Goal: Find specific fact: Find specific fact

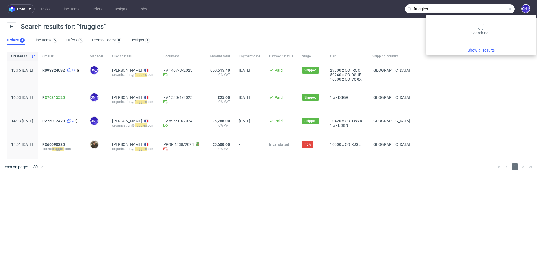
drag, startPoint x: 504, startPoint y: 10, endPoint x: 397, endPoint y: 8, distance: 106.5
click at [397, 8] on nav "pma Tasks Line Items Orders Designs Jobs fruggies [PERSON_NAME]" at bounding box center [268, 9] width 537 height 18
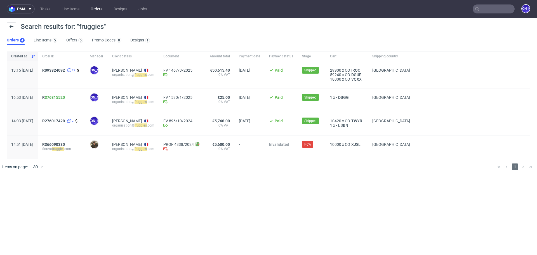
click at [105, 9] on link "Orders" at bounding box center [96, 8] width 18 height 9
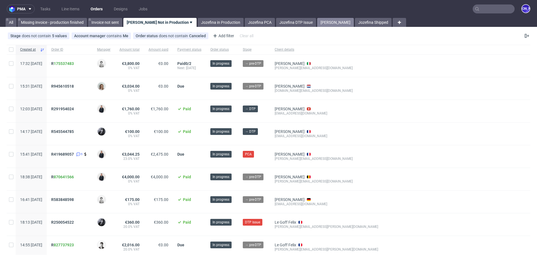
click at [321, 23] on link "Jozefina Shipping" at bounding box center [335, 22] width 37 height 9
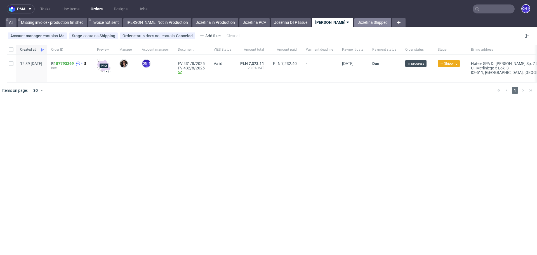
click at [354, 22] on link "Jozefina Shipped" at bounding box center [372, 22] width 37 height 9
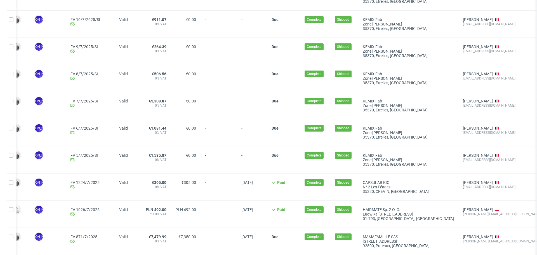
scroll to position [628, 0]
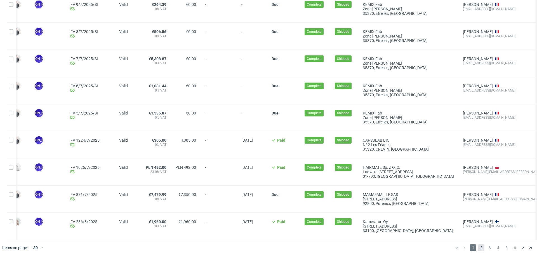
click at [478, 244] on span "2" at bounding box center [481, 247] width 6 height 7
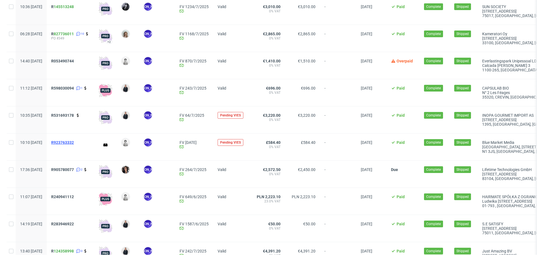
click at [74, 141] on span "R923763332" at bounding box center [62, 142] width 23 height 4
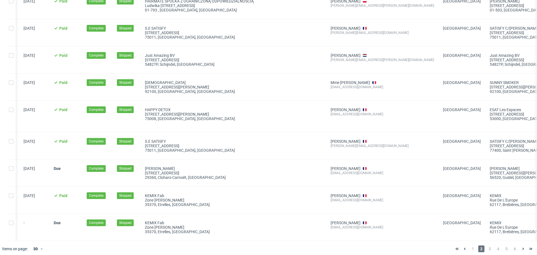
scroll to position [637, 0]
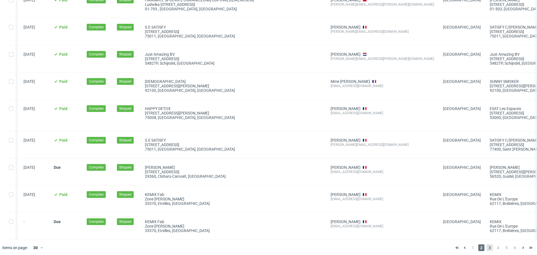
click at [486, 244] on span "3" at bounding box center [489, 247] width 6 height 7
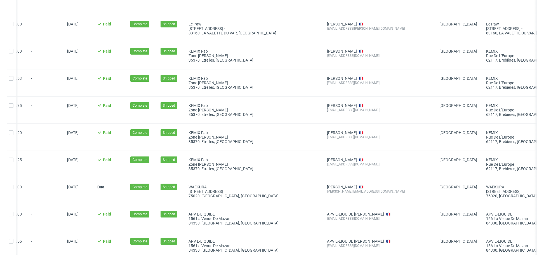
scroll to position [644, 0]
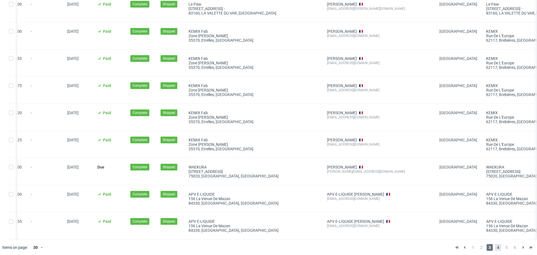
click at [495, 244] on span "4" at bounding box center [498, 247] width 6 height 7
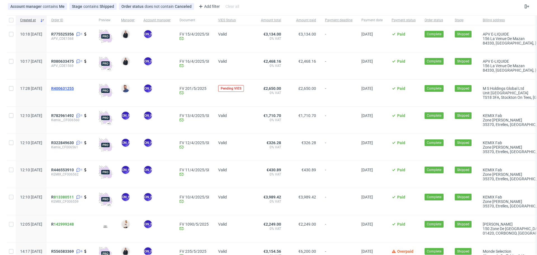
click at [74, 88] on span "R400631255" at bounding box center [62, 88] width 23 height 4
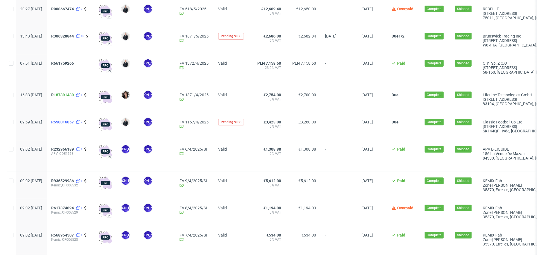
click at [74, 121] on span "R550016057" at bounding box center [62, 122] width 23 height 4
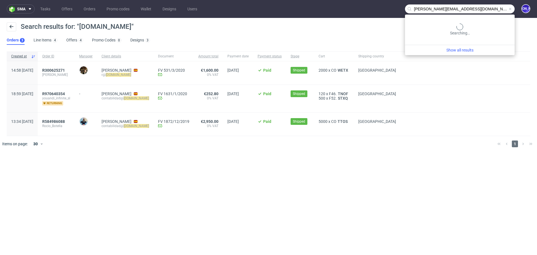
type input "eli@fuzzball.club"
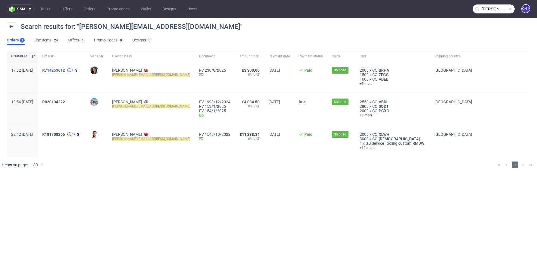
click at [63, 70] on span "R714253612" at bounding box center [53, 70] width 23 height 4
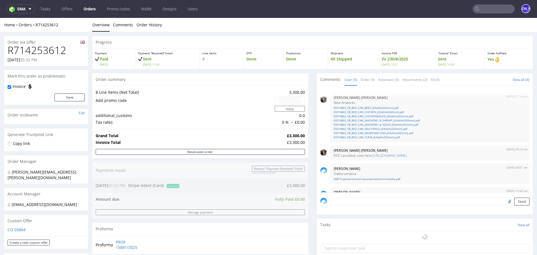
scroll to position [36, 0]
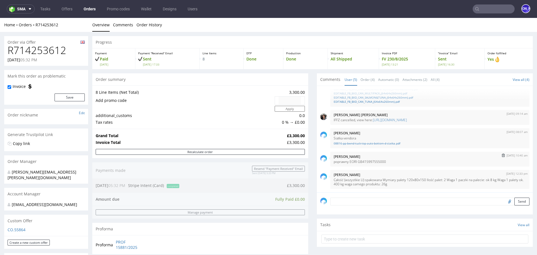
click at [372, 160] on p "poprawny EORI GB415997555000" at bounding box center [430, 161] width 192 height 4
copy p "GB415997555000"
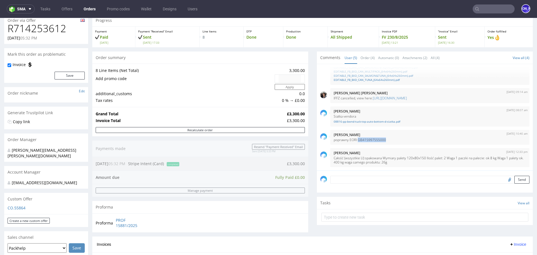
scroll to position [23, 0]
click at [386, 142] on div "10th Jul 25 | 10:40 am Jozefina Owczarek poprawny EORI GB415997555000" at bounding box center [429, 136] width 199 height 15
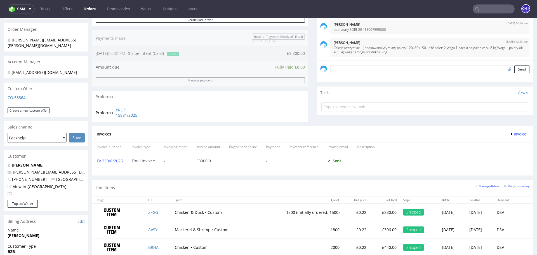
scroll to position [0, 0]
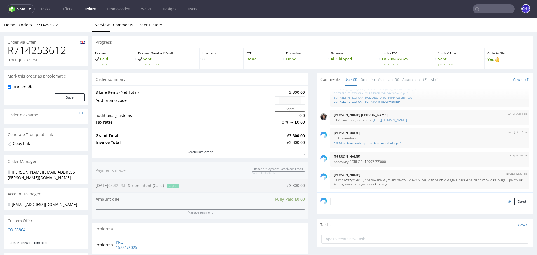
click at [481, 9] on input "text" at bounding box center [493, 8] width 42 height 9
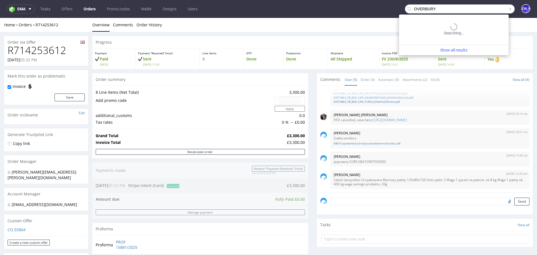
type input "OVERBURY"
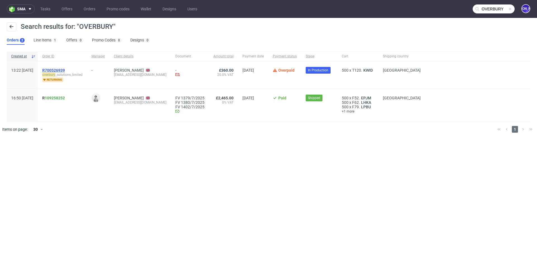
click at [63, 68] on span "R700526939" at bounding box center [53, 70] width 23 height 4
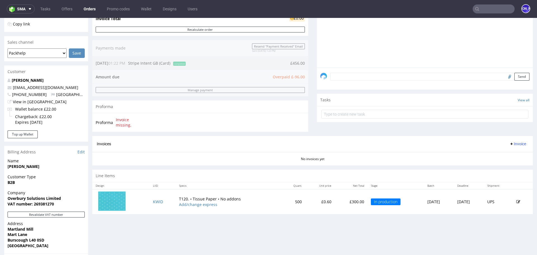
scroll to position [133, 0]
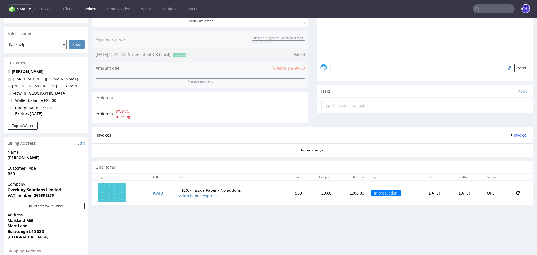
click at [46, 195] on strong "VAT number: 269381270" at bounding box center [31, 194] width 46 height 5
copy strong "269381270"
